Goal: Task Accomplishment & Management: Use online tool/utility

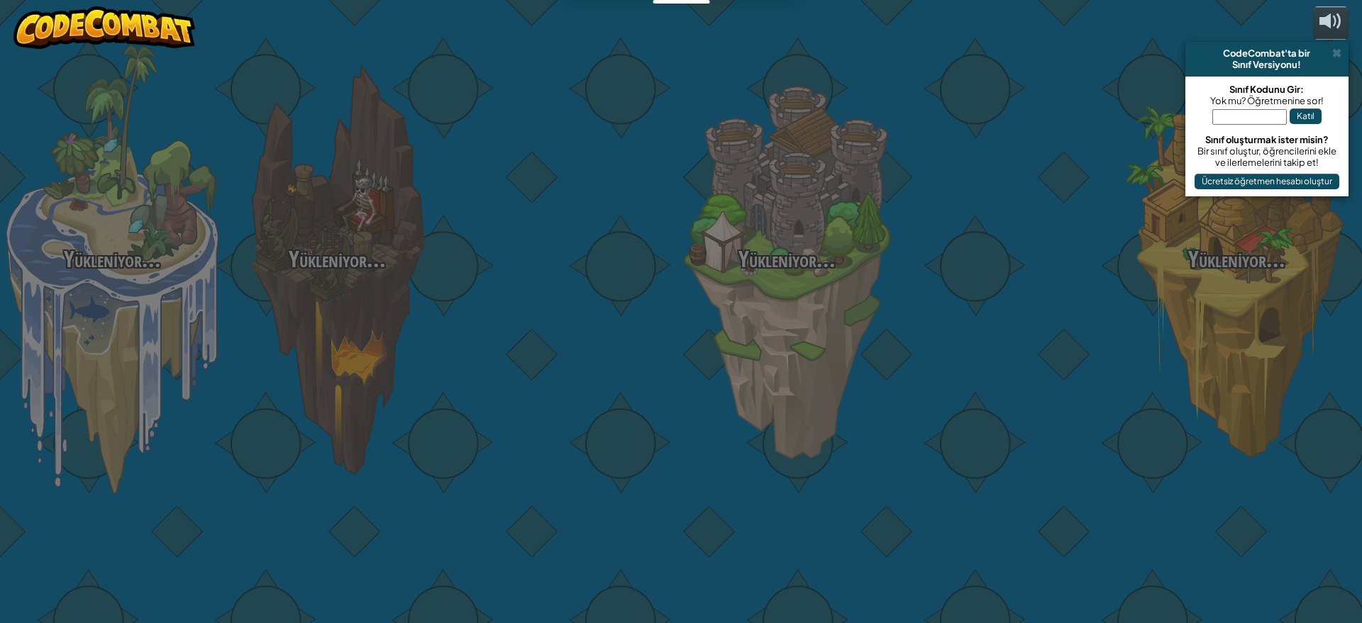
select select "tr"
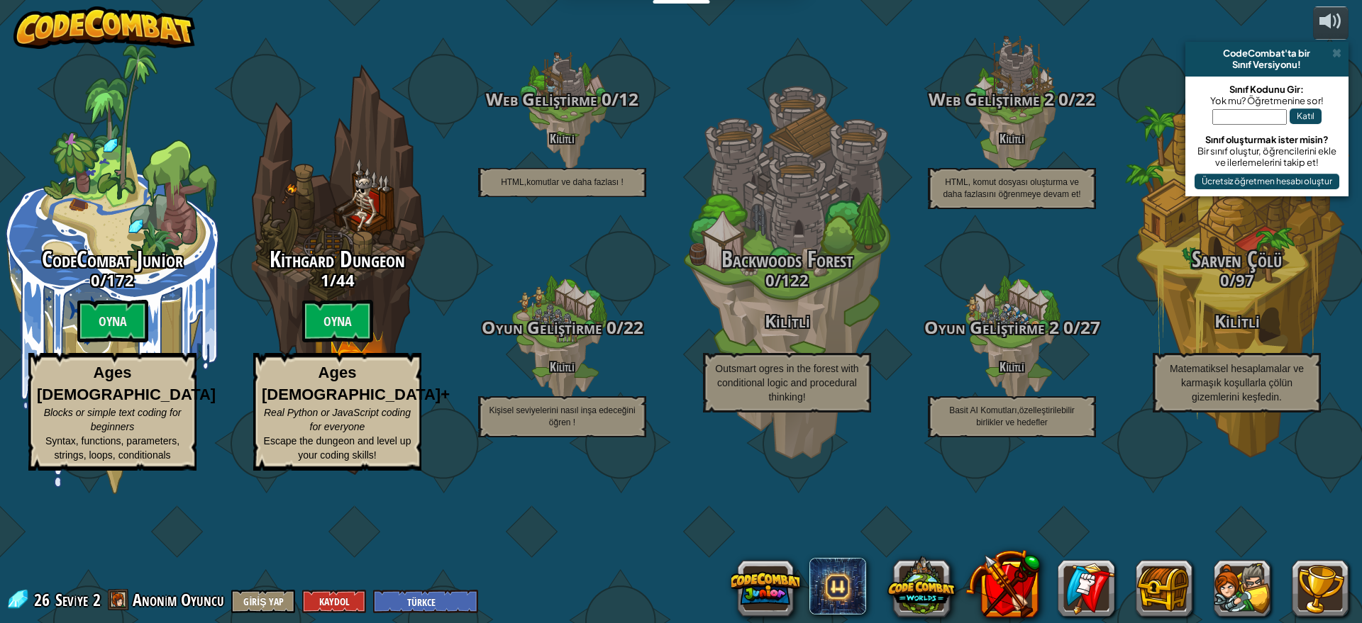
select select "tr"
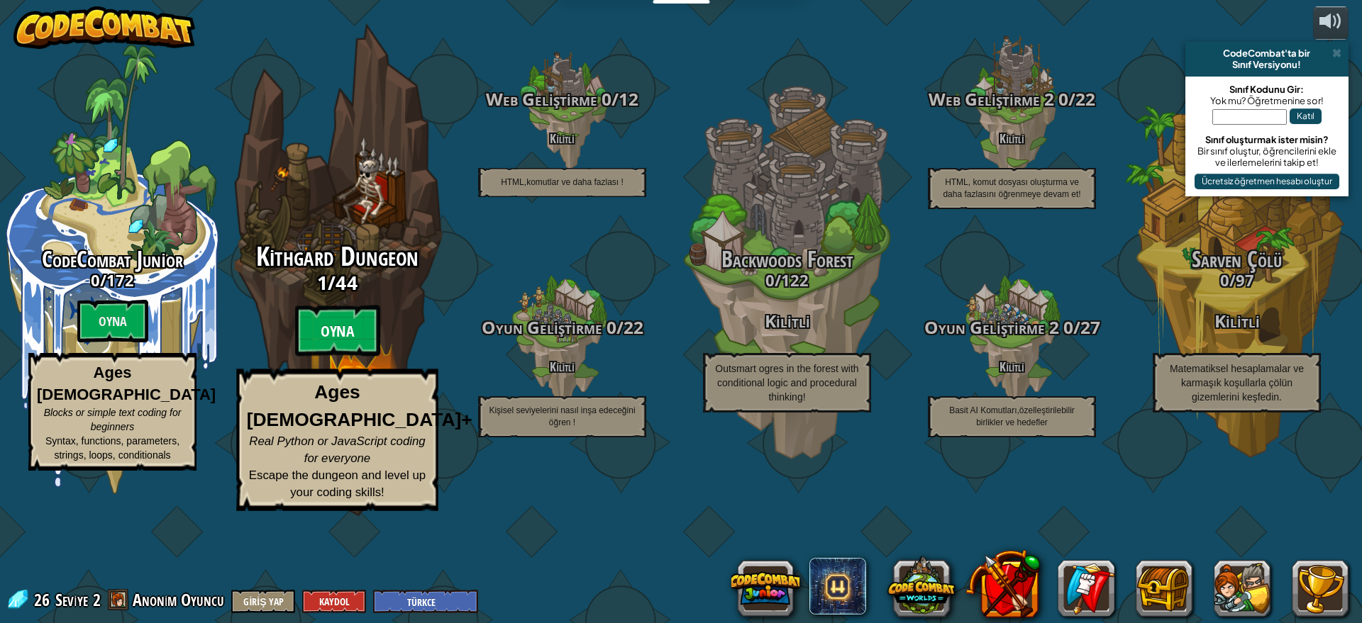
click at [353, 357] on btn "Oyna" at bounding box center [337, 331] width 85 height 51
select select "tr"
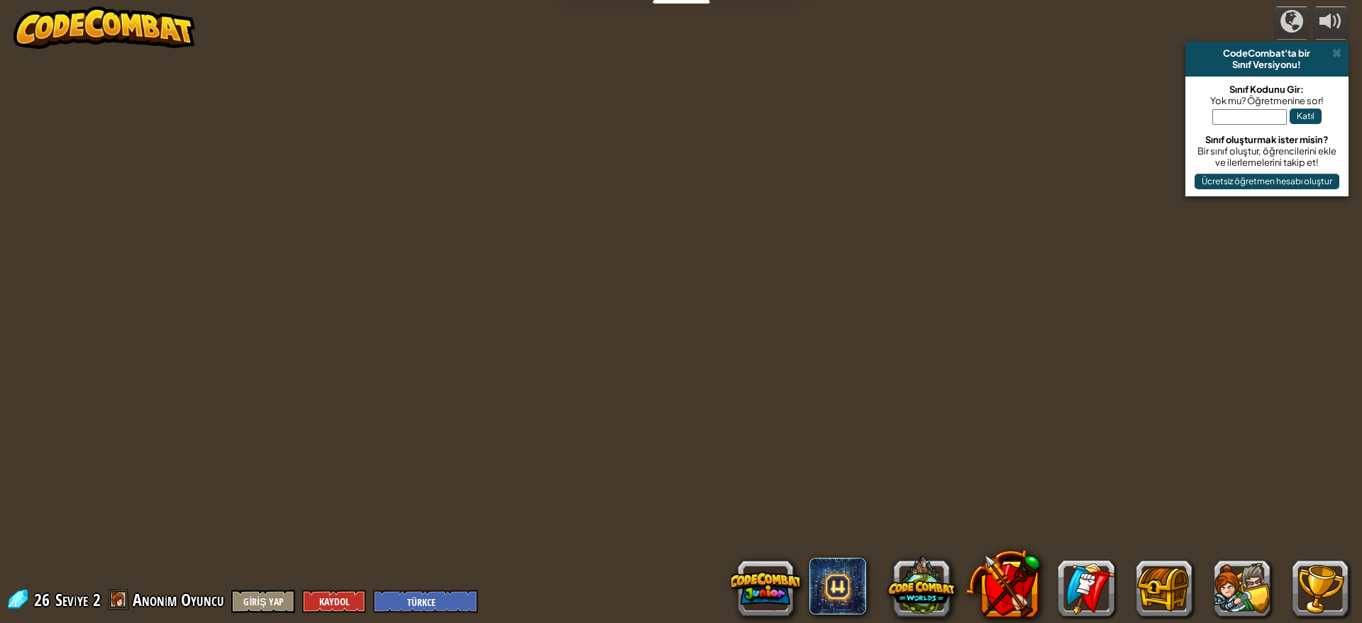
select select "tr"
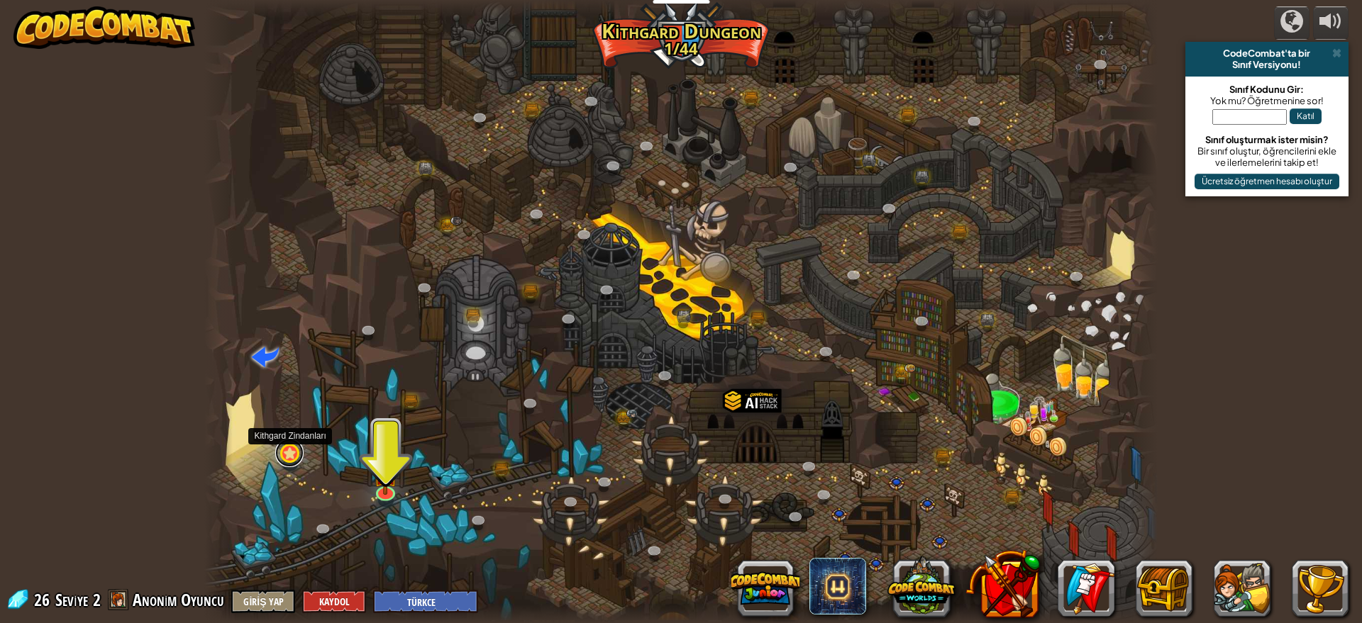
click at [300, 451] on link at bounding box center [289, 453] width 28 height 28
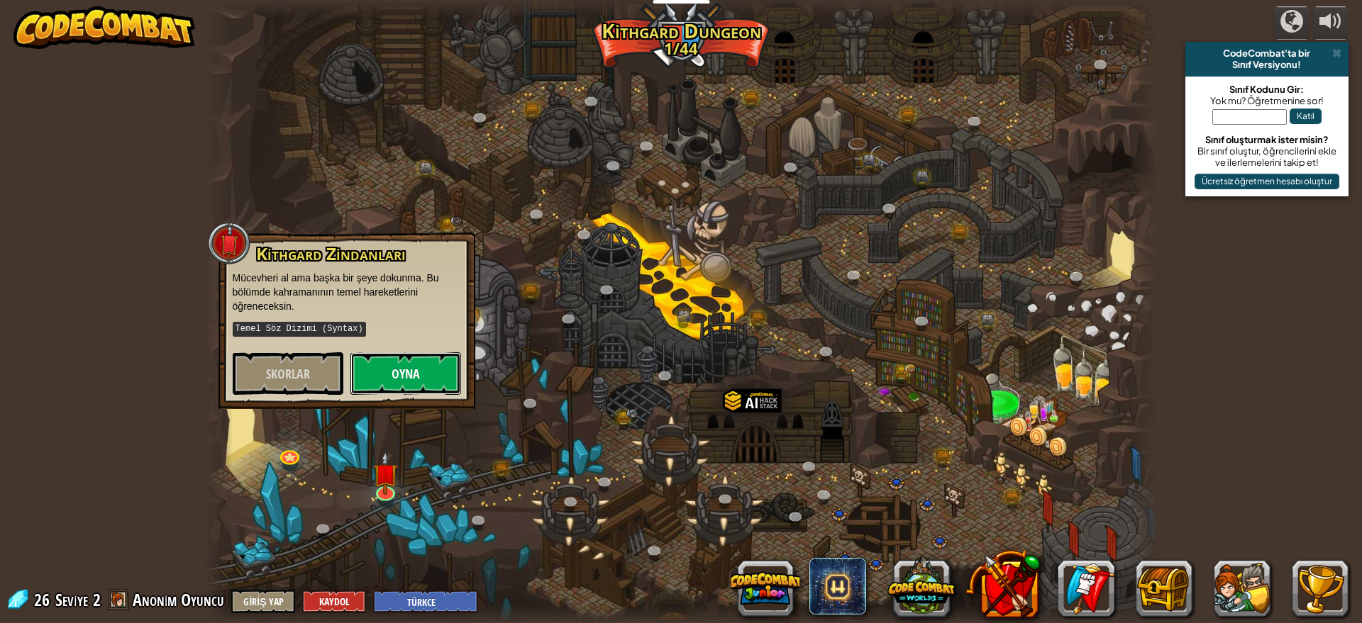
click at [372, 379] on button "Oyna" at bounding box center [405, 374] width 111 height 43
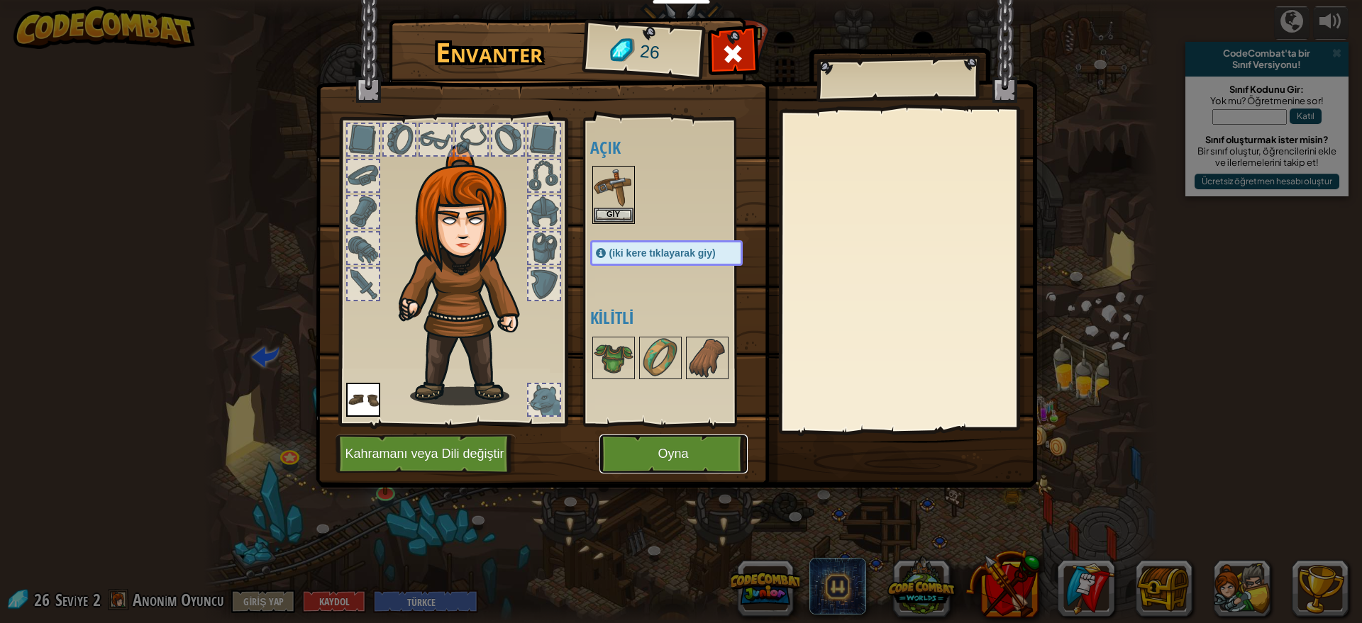
click at [670, 460] on button "Oyna" at bounding box center [673, 454] width 148 height 39
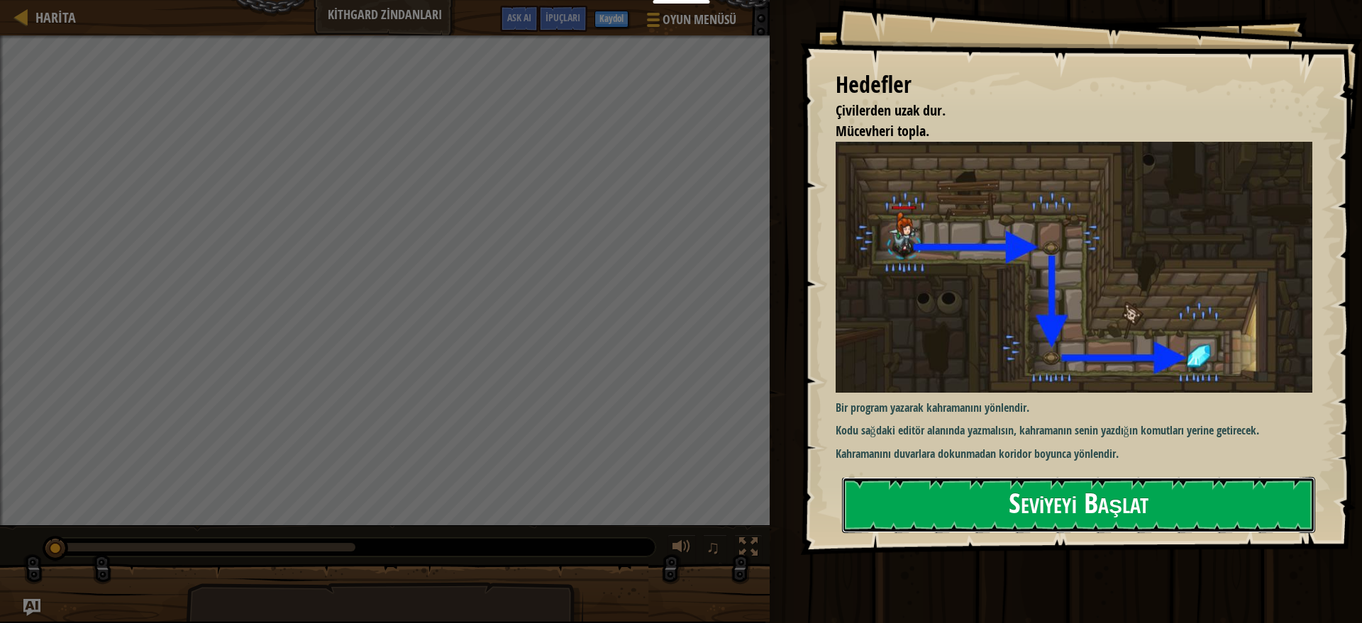
click at [1123, 477] on button "Seviyeyi Başlat" at bounding box center [1078, 505] width 473 height 56
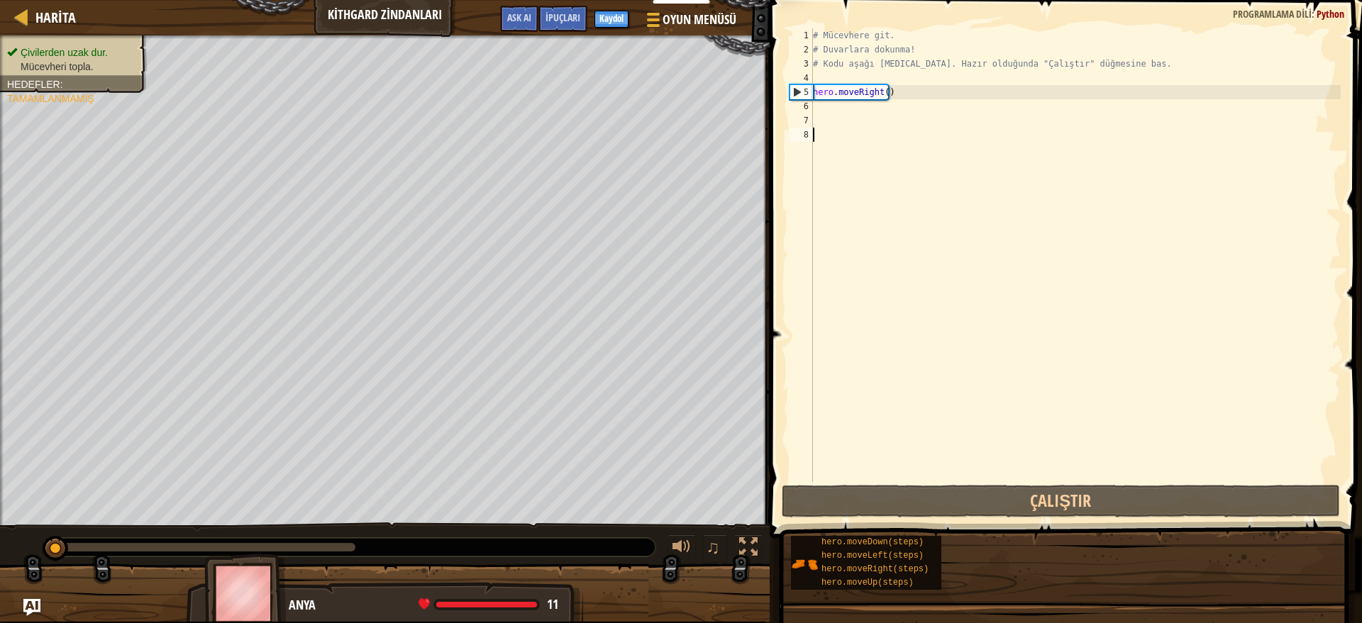
click at [975, 123] on span at bounding box center [1067, 249] width 604 height 580
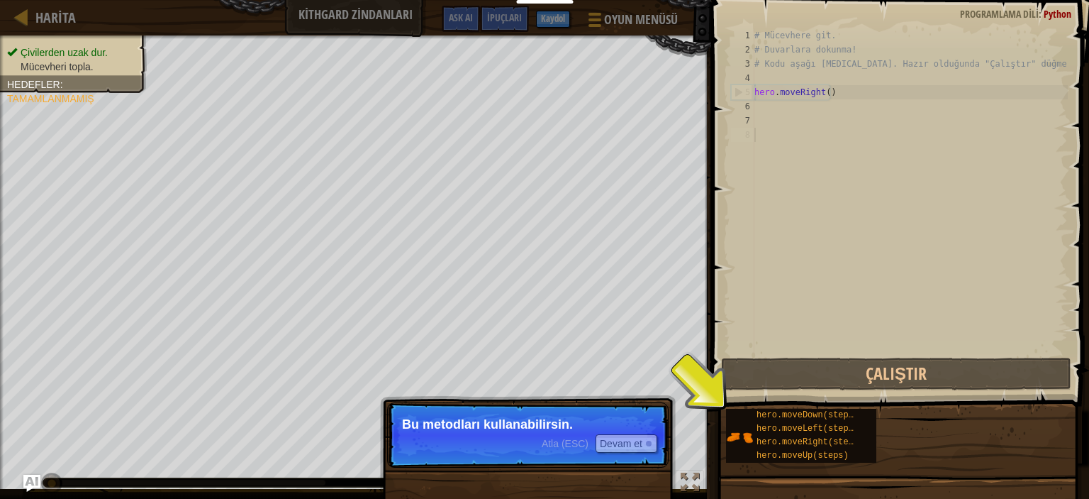
click at [656, 416] on p "Atla (ESC) Devam et Bu metodları kullanabilirsin." at bounding box center [528, 434] width 282 height 65
click at [644, 438] on button "Devam et" at bounding box center [627, 443] width 62 height 18
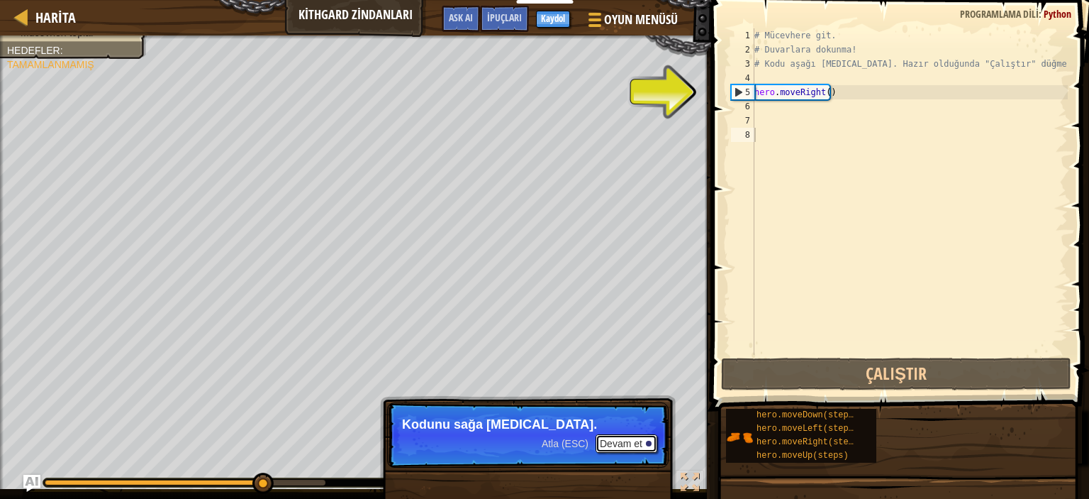
click at [622, 436] on button "Devam et" at bounding box center [627, 443] width 62 height 18
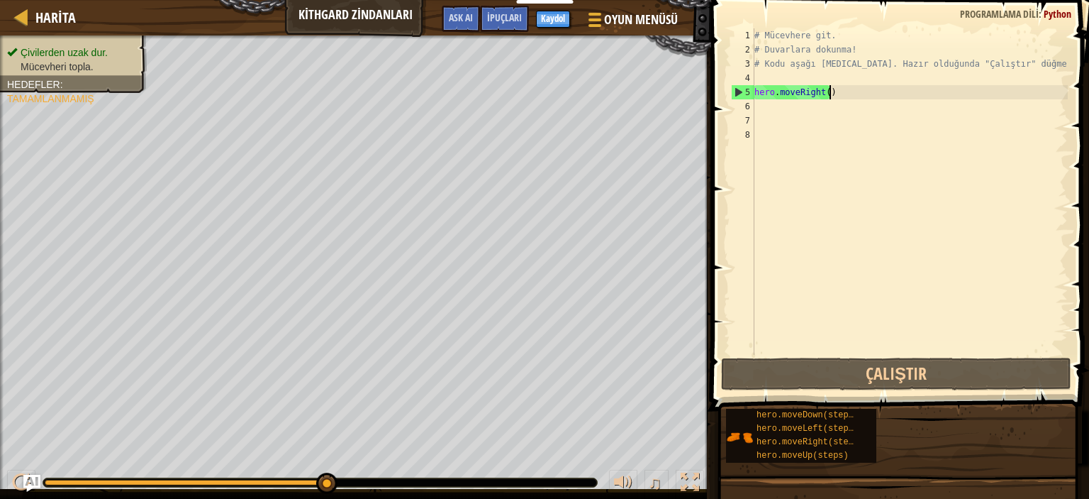
click at [875, 99] on div "# Mücevhere git. # Duvarlara dokunma! # Kodu aşağı [MEDICAL_DATA]. Hazır olduğu…" at bounding box center [910, 205] width 316 height 355
type textarea "hero.moveRight()"
click at [856, 88] on div "# Mücevhere git. # Duvarlara dokunma! # Kodu aşağı [MEDICAL_DATA]. Hazır olduğu…" at bounding box center [910, 205] width 316 height 355
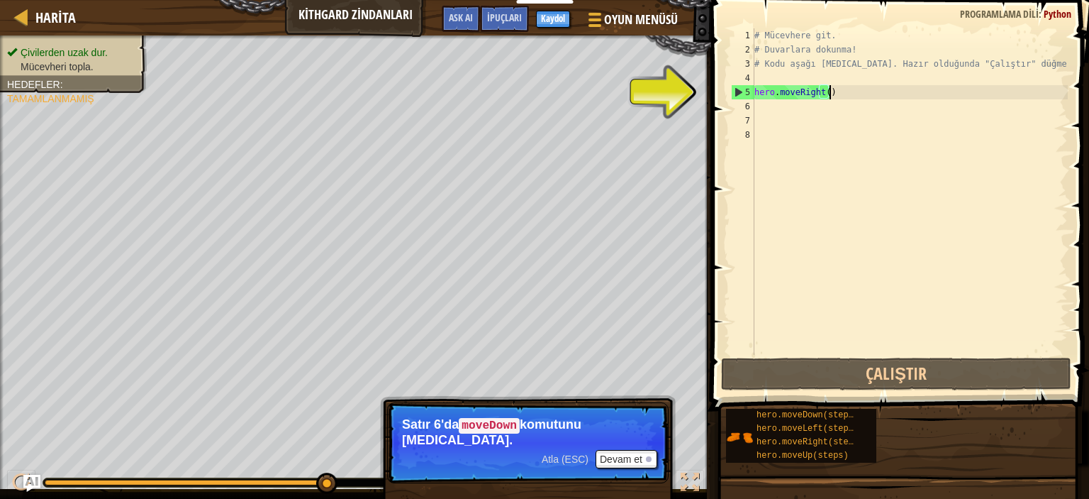
click at [816, 111] on div "# Mücevhere git. # Duvarlara dokunma! # Kodu aşağı [MEDICAL_DATA]. Hazır olduğu…" at bounding box center [910, 205] width 316 height 355
click at [773, 103] on div "# Mücevhere git. # Duvarlara dokunma! # Kodu aşağı [MEDICAL_DATA]. Hazır olduğu…" at bounding box center [910, 205] width 316 height 355
type textarea "H"
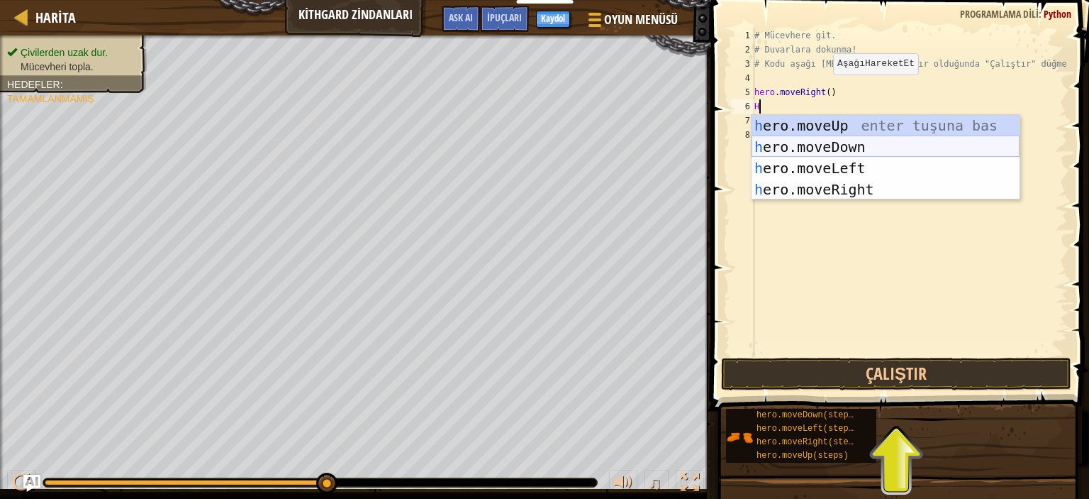
click at [823, 146] on div "h ero.moveUp enter tuşuna bas h ero.moveDown enter tuşuna bas h ero.moveLeft en…" at bounding box center [886, 179] width 268 height 128
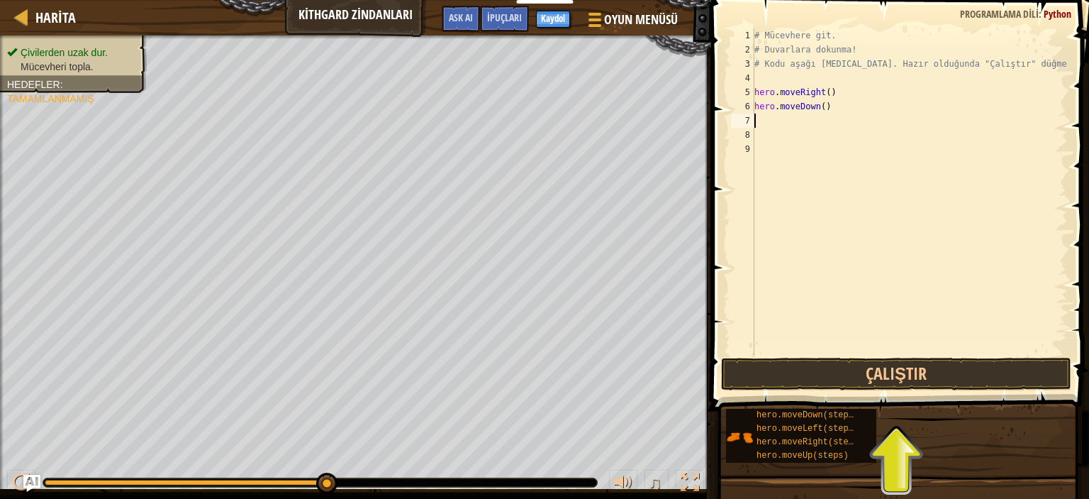
click at [792, 121] on div "# Mücevhere git. # Duvarlara dokunma! # Kodu aşağı [MEDICAL_DATA]. Hazır olduğu…" at bounding box center [910, 205] width 316 height 355
type textarea "HE"
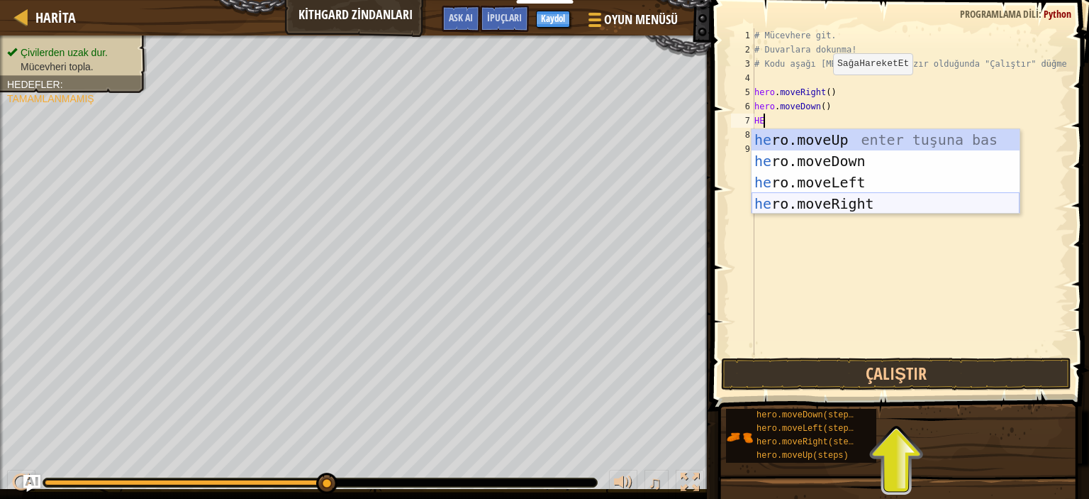
click at [826, 206] on div "he ro.moveUp enter tuşuna bas he ro.moveDown enter tuşuna bas he ro.moveLeft en…" at bounding box center [886, 193] width 268 height 128
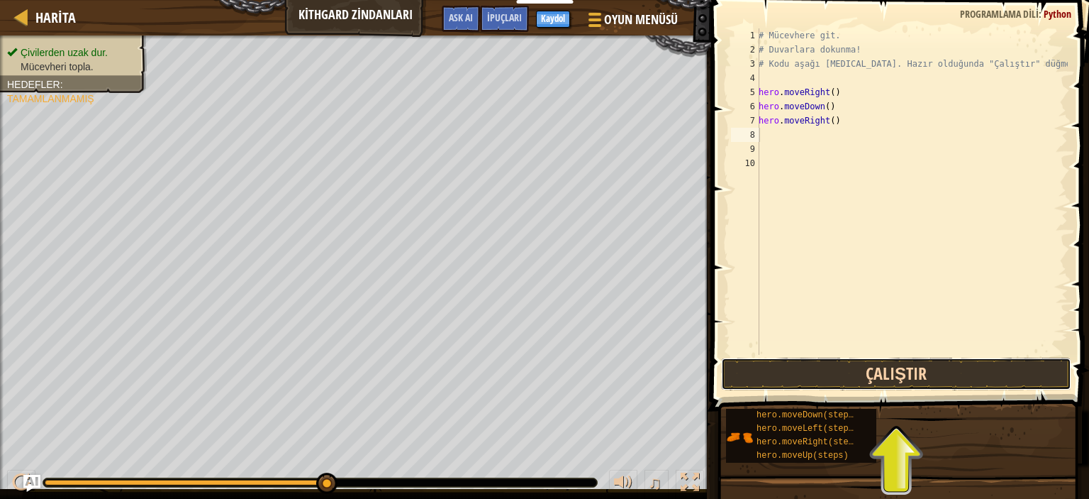
click at [888, 375] on button "Çalıştır" at bounding box center [896, 373] width 350 height 33
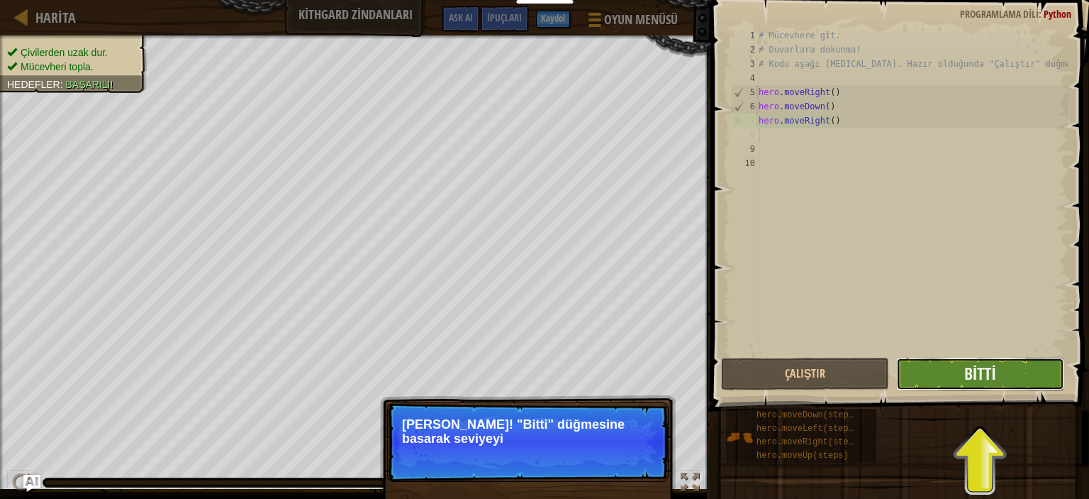
click at [997, 372] on button "Bitti" at bounding box center [981, 373] width 168 height 33
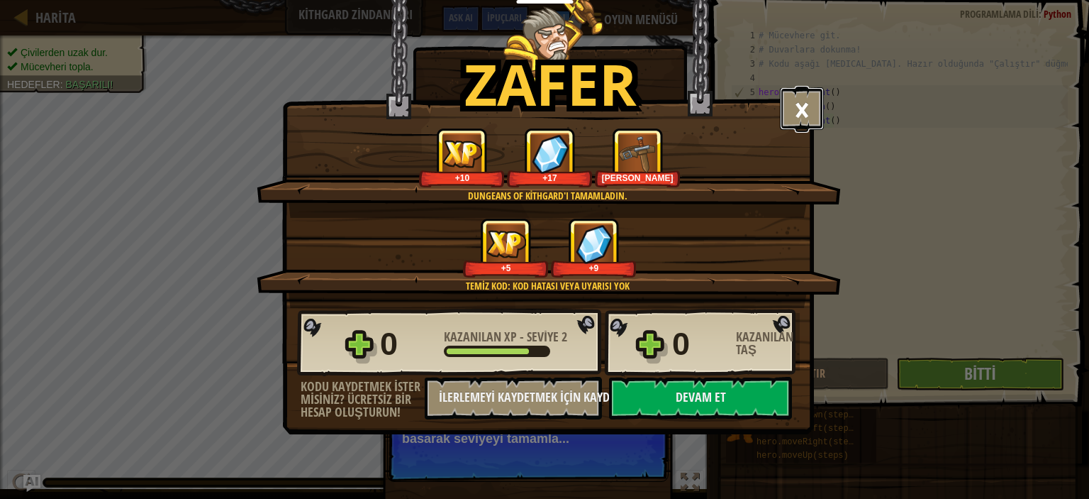
click at [806, 103] on button "×" at bounding box center [802, 108] width 44 height 43
